Goal: Task Accomplishment & Management: Manage account settings

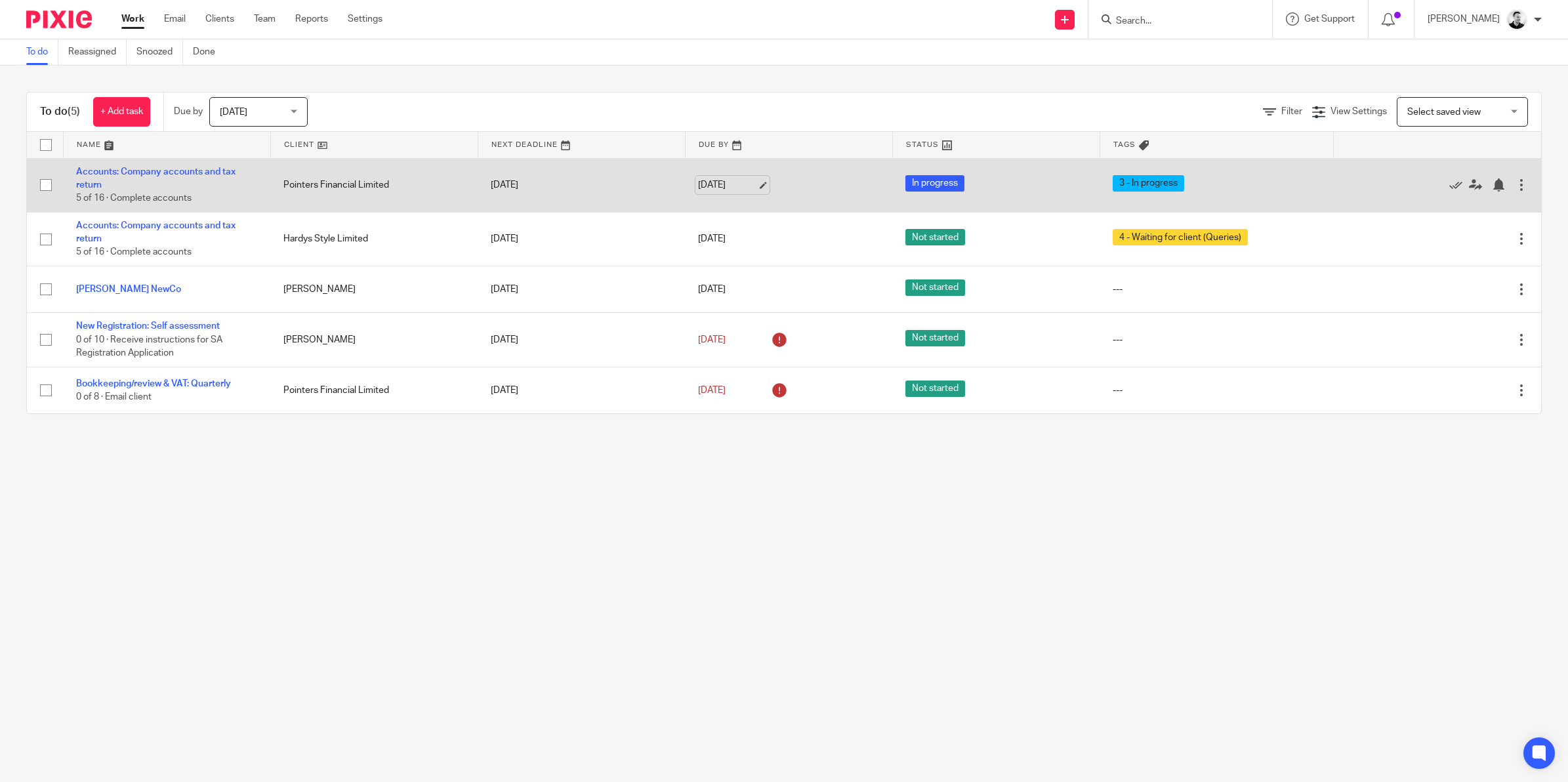
click at [717, 181] on link "18 Aug 2025" at bounding box center [727, 185] width 59 height 14
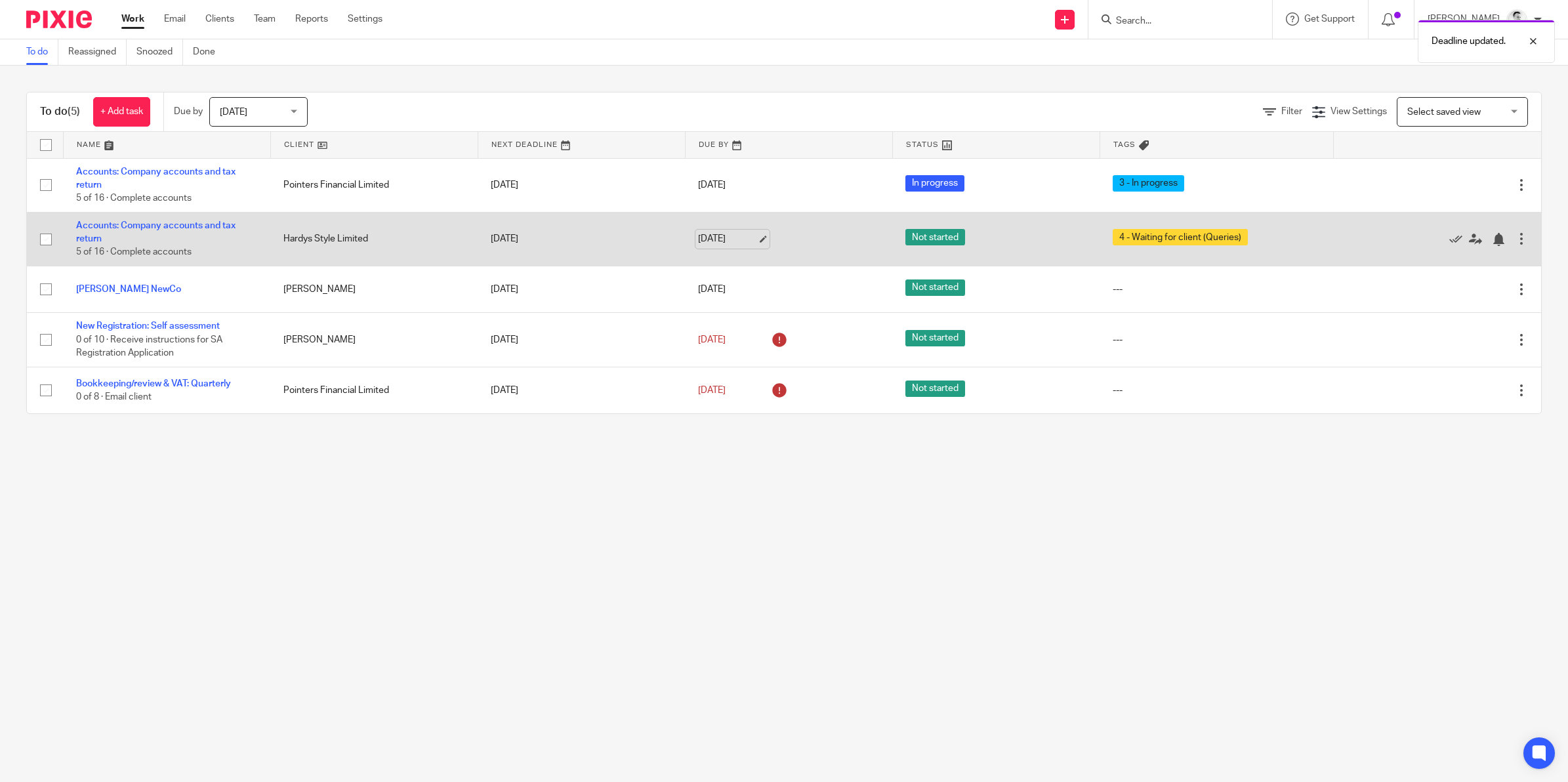
click at [720, 238] on link "18 Aug 2025" at bounding box center [727, 239] width 59 height 14
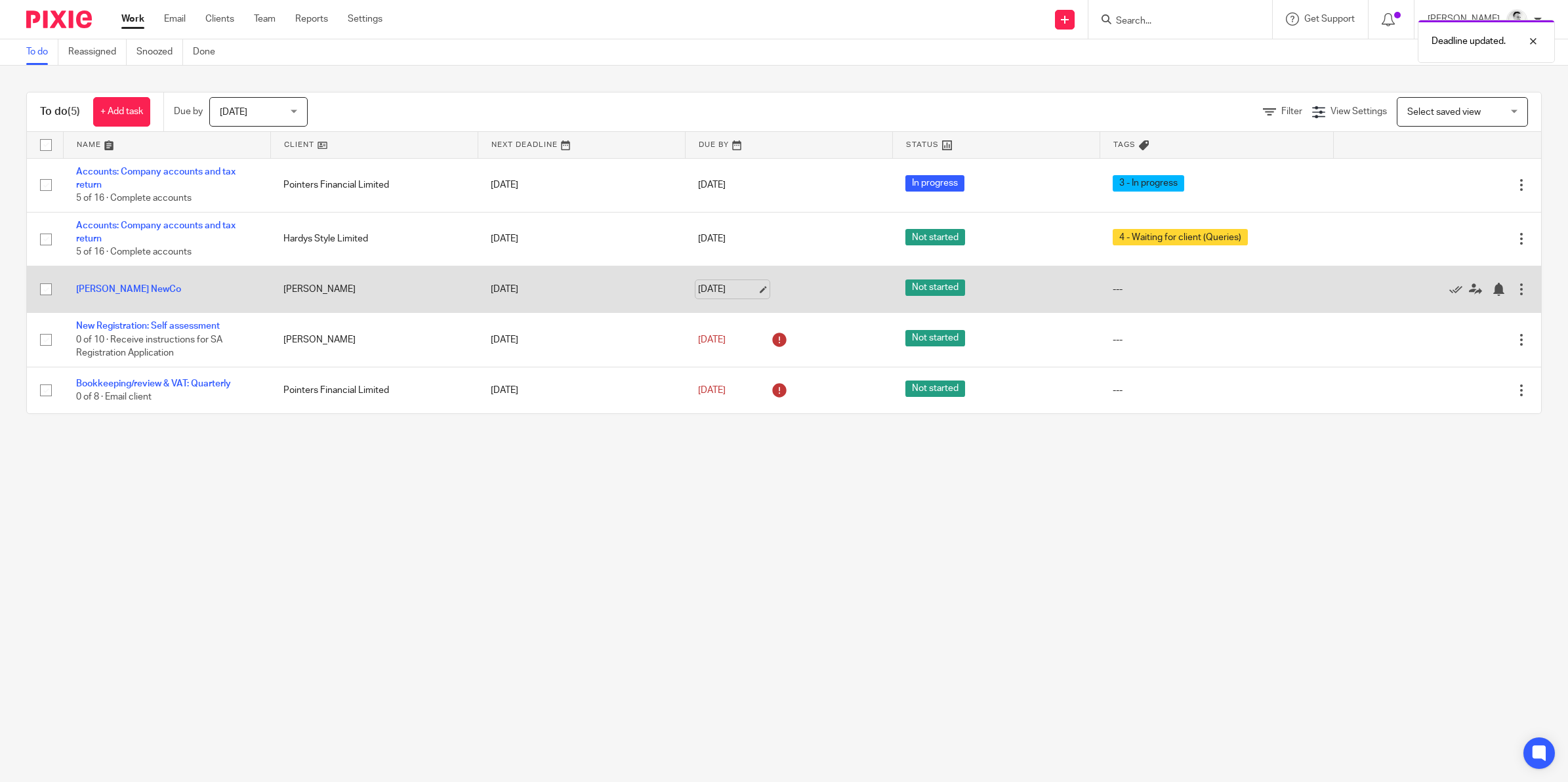
click at [698, 289] on link "18 Aug 2025" at bounding box center [727, 289] width 59 height 14
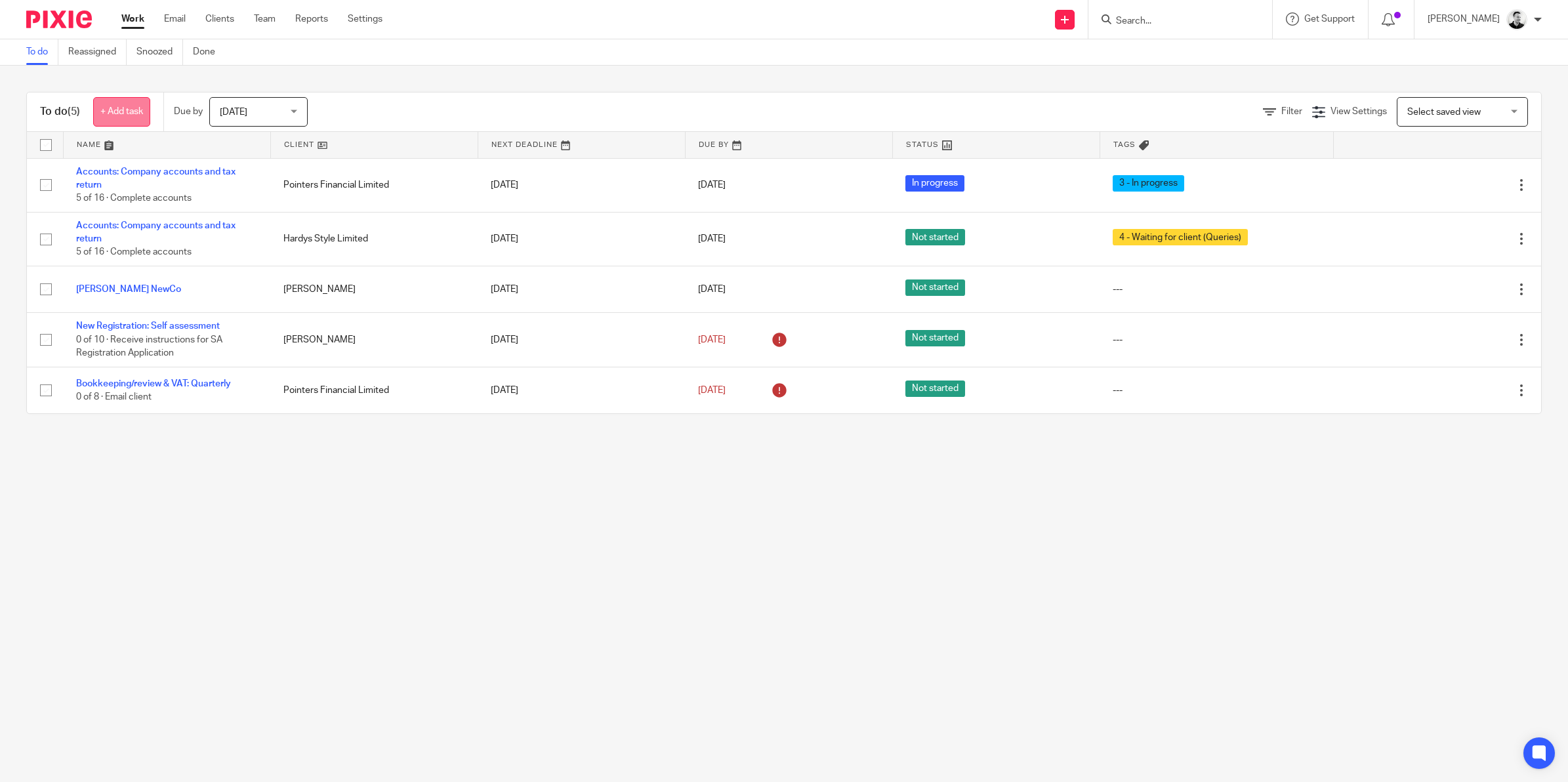
click at [130, 110] on link "+ Add task" at bounding box center [122, 112] width 57 height 30
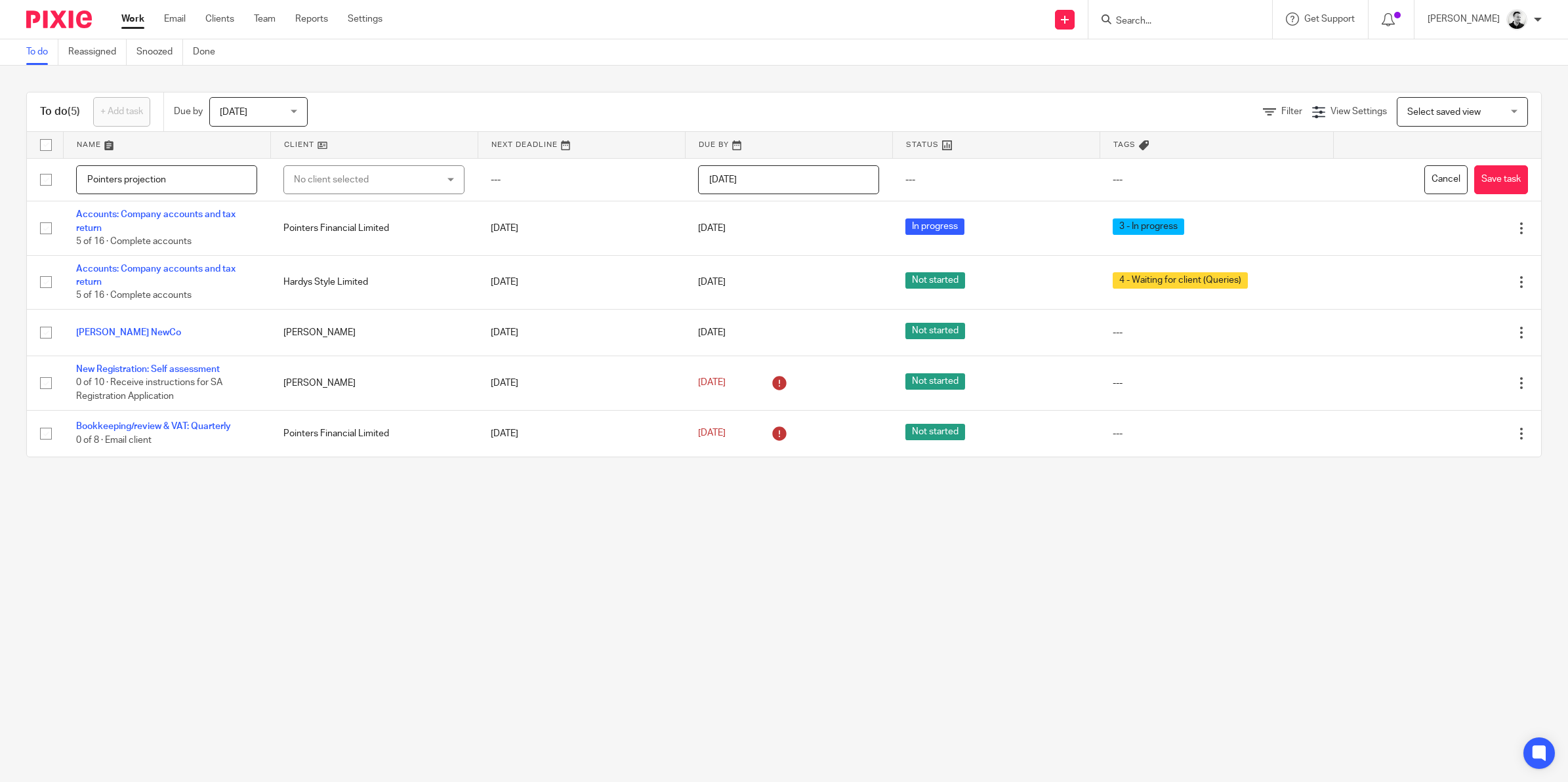
type input "Pointers projection"
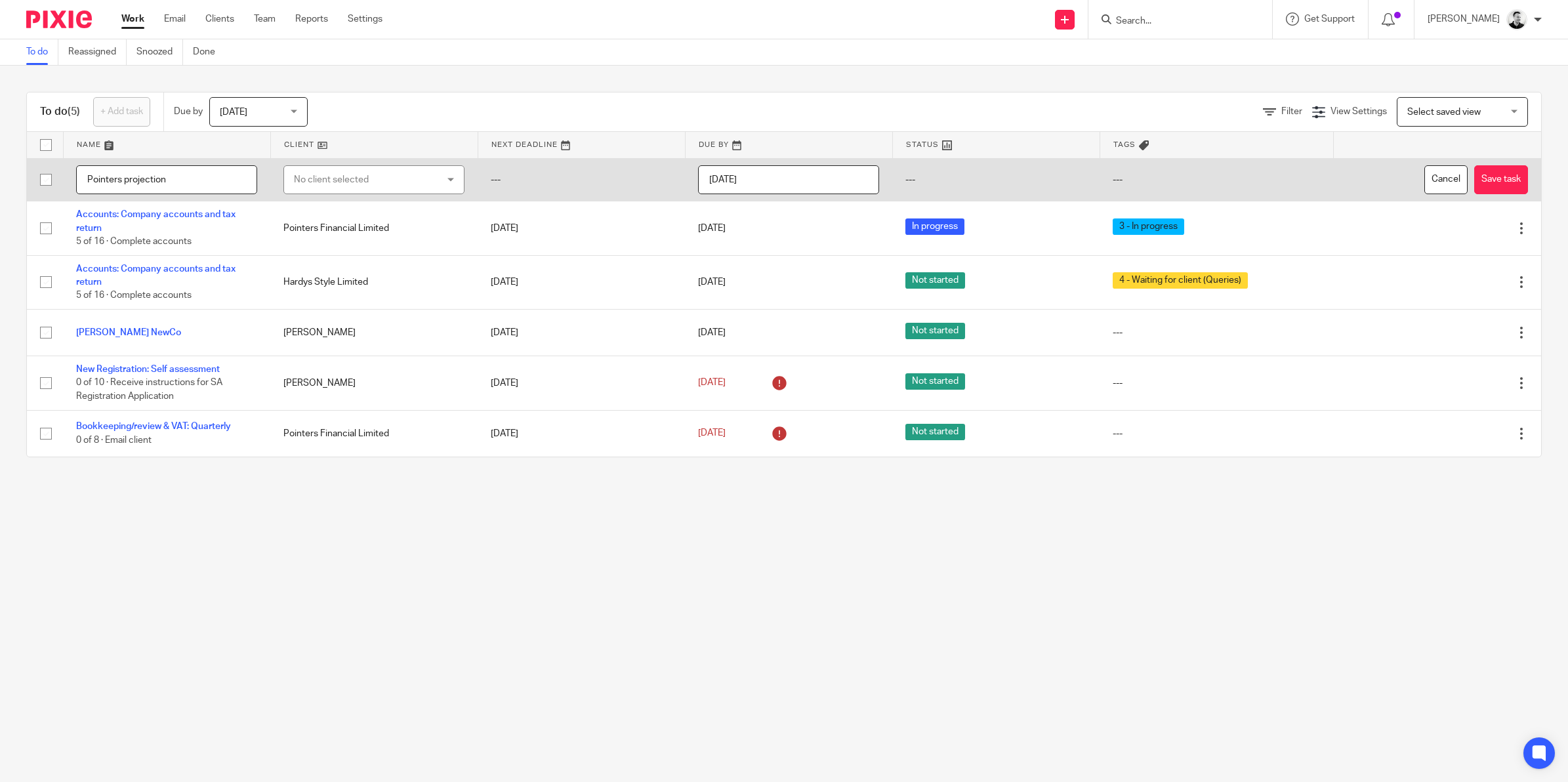
click at [318, 187] on div "No client selected" at bounding box center [362, 180] width 136 height 27
type input "poi"
click at [344, 247] on span "Pointers Financial Limited" at bounding box center [342, 246] width 106 height 9
drag, startPoint x: 841, startPoint y: 182, endPoint x: 848, endPoint y: 183, distance: 7.1
click at [844, 182] on input "[DATE]" at bounding box center [796, 180] width 179 height 30
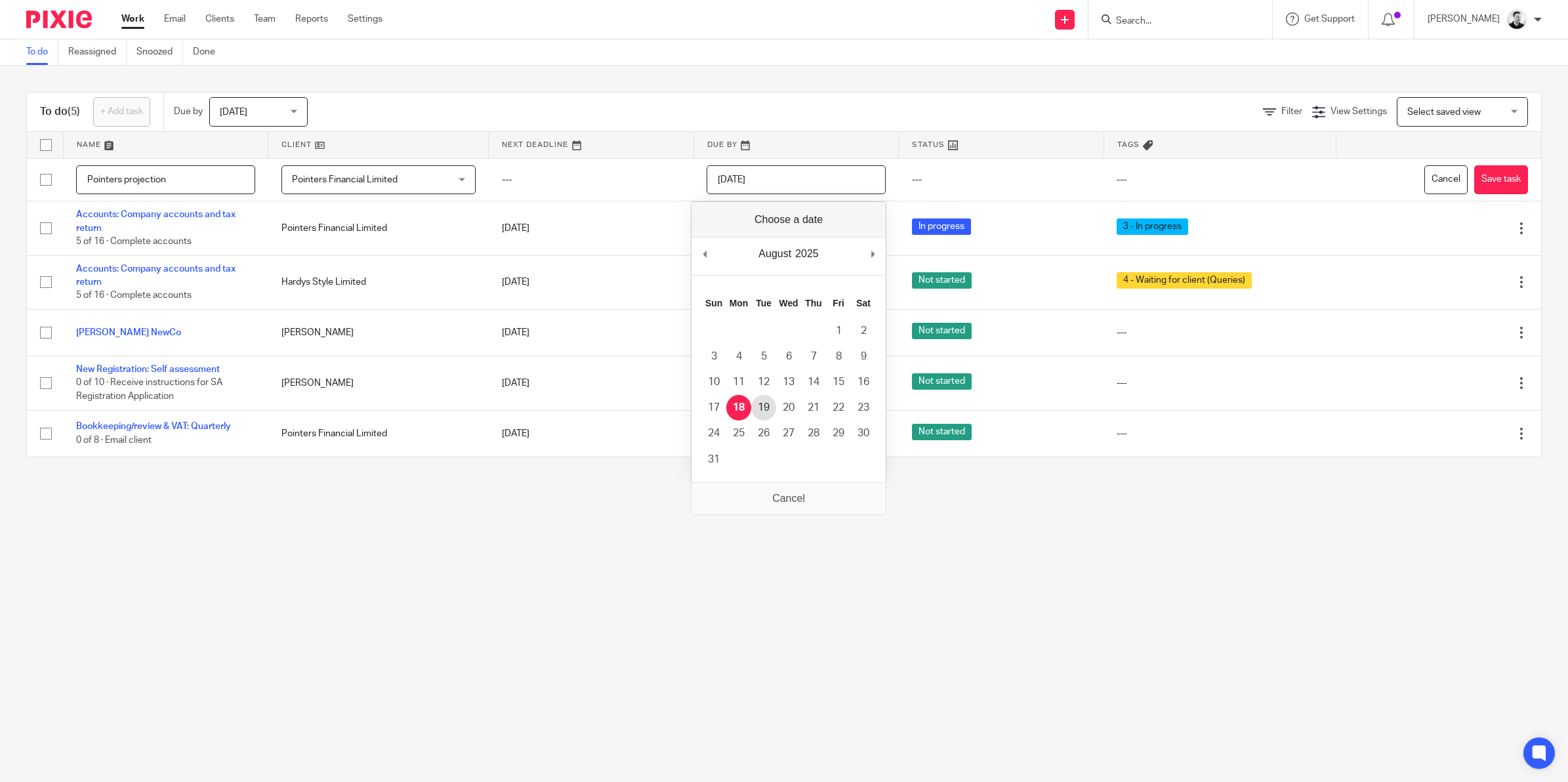
type input "2025-08-19"
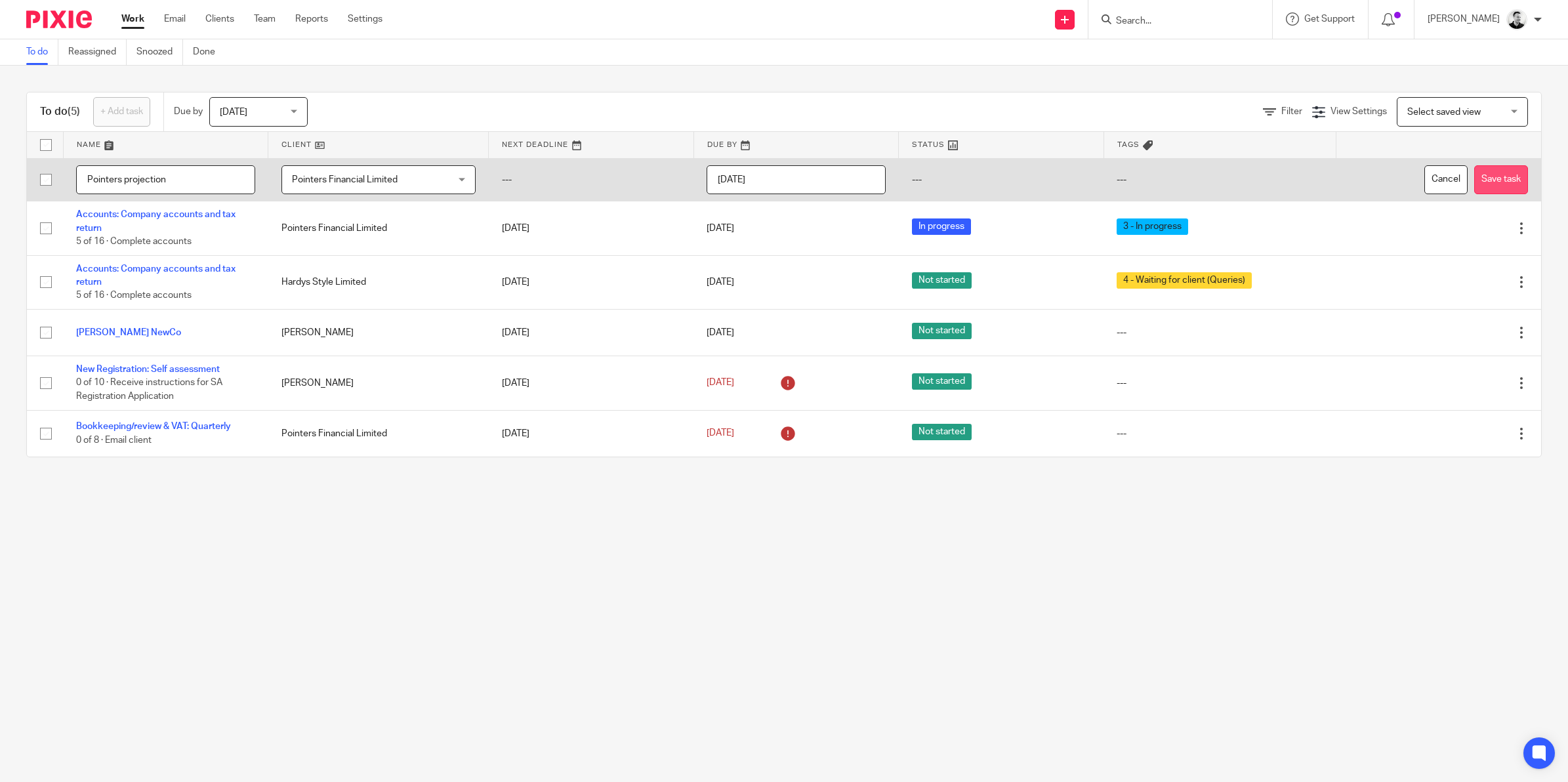
click at [1474, 177] on button "Save task" at bounding box center [1501, 180] width 54 height 30
